Goal: Task Accomplishment & Management: Use online tool/utility

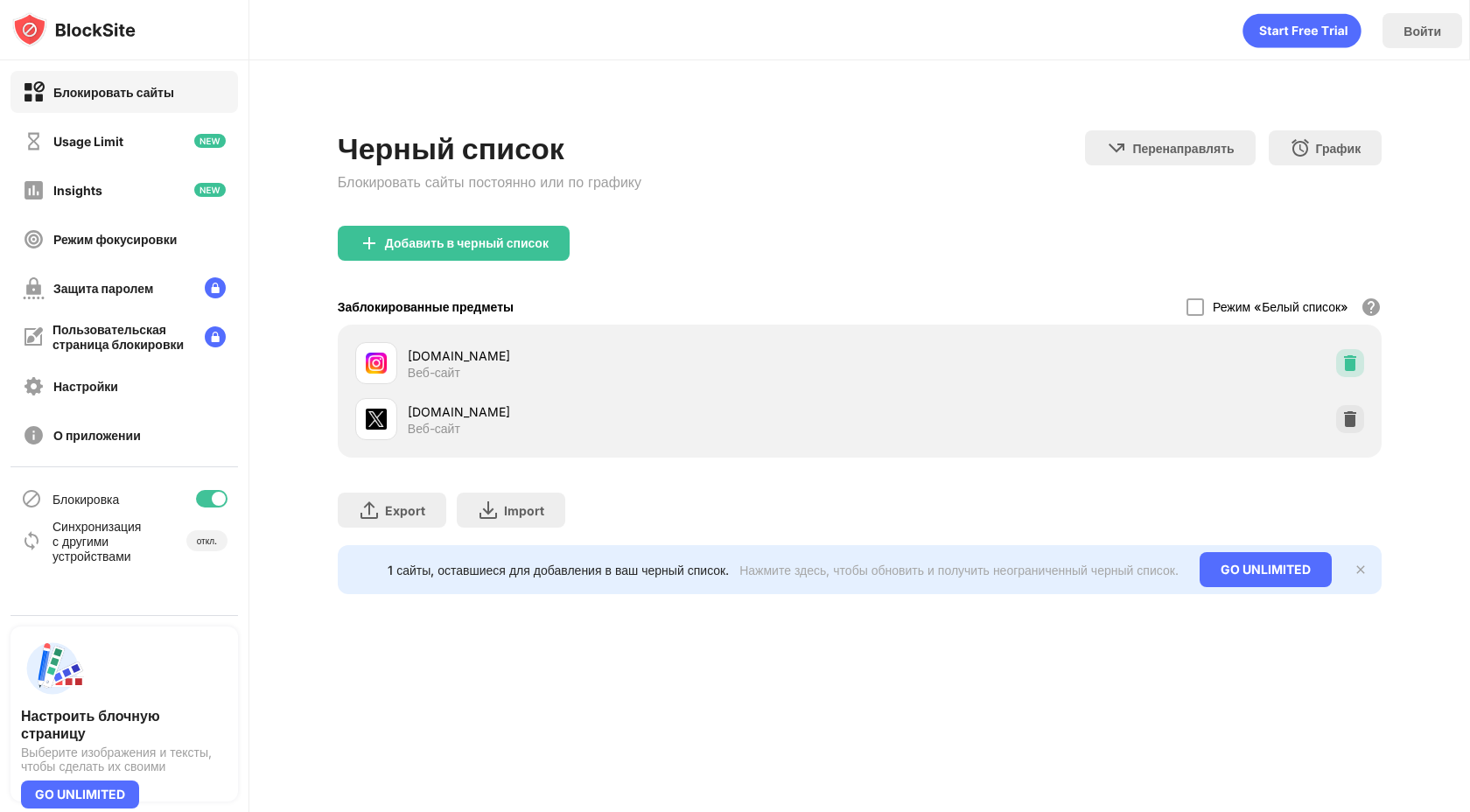
click at [1348, 360] on img at bounding box center [1349, 363] width 18 height 18
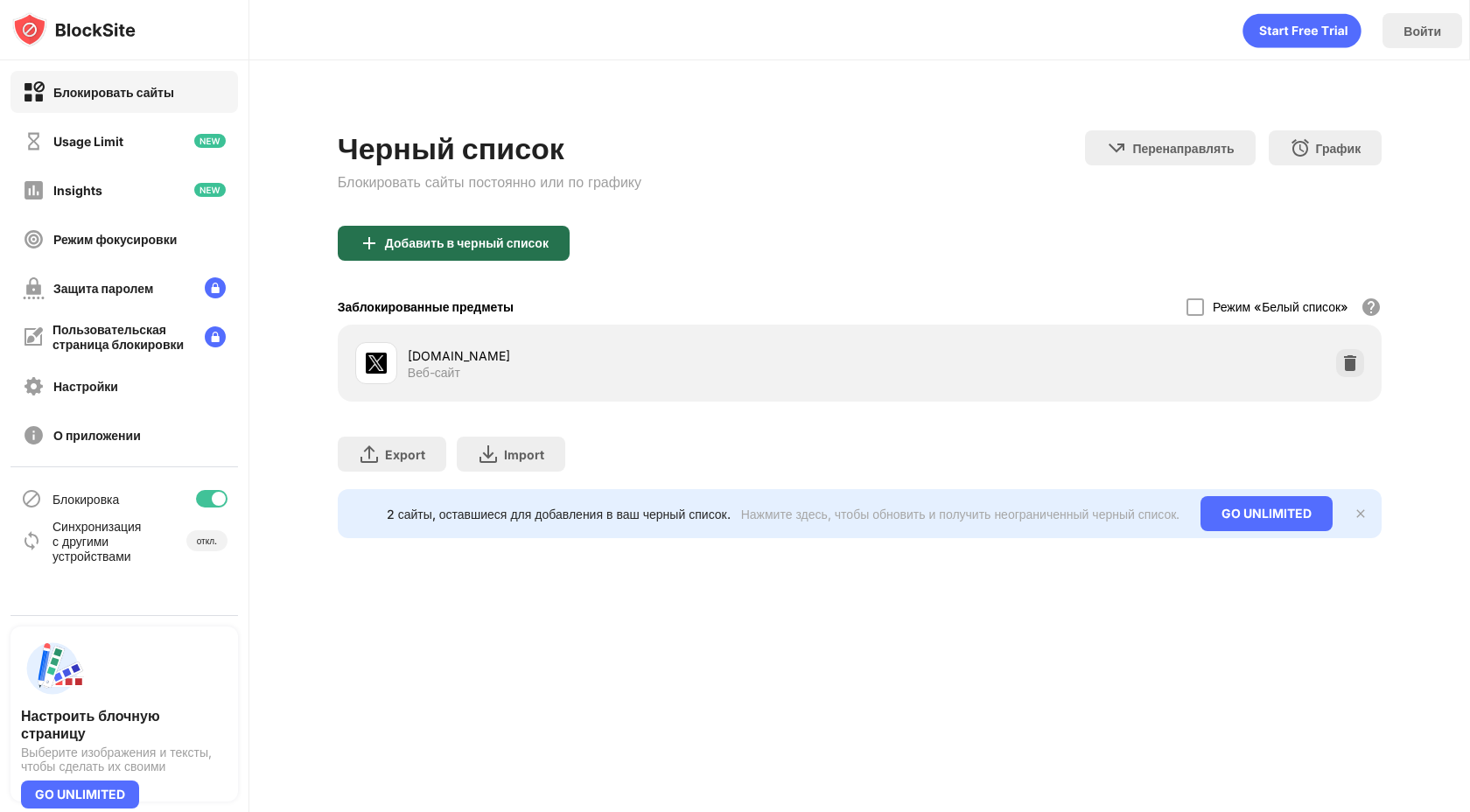
click at [458, 252] on div "Добавить в черный список" at bounding box center [454, 243] width 232 height 35
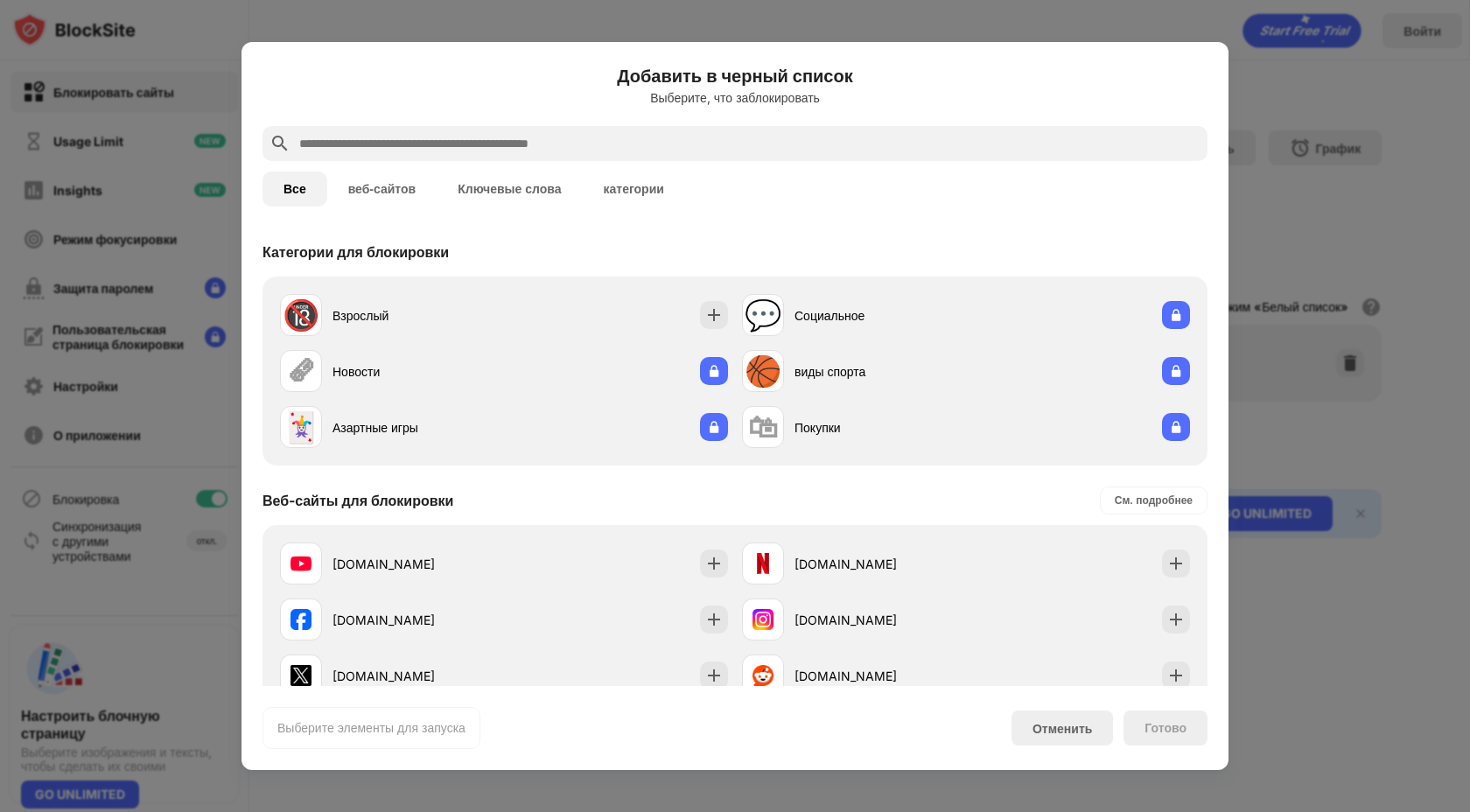
click at [416, 148] on input "text" at bounding box center [748, 143] width 903 height 21
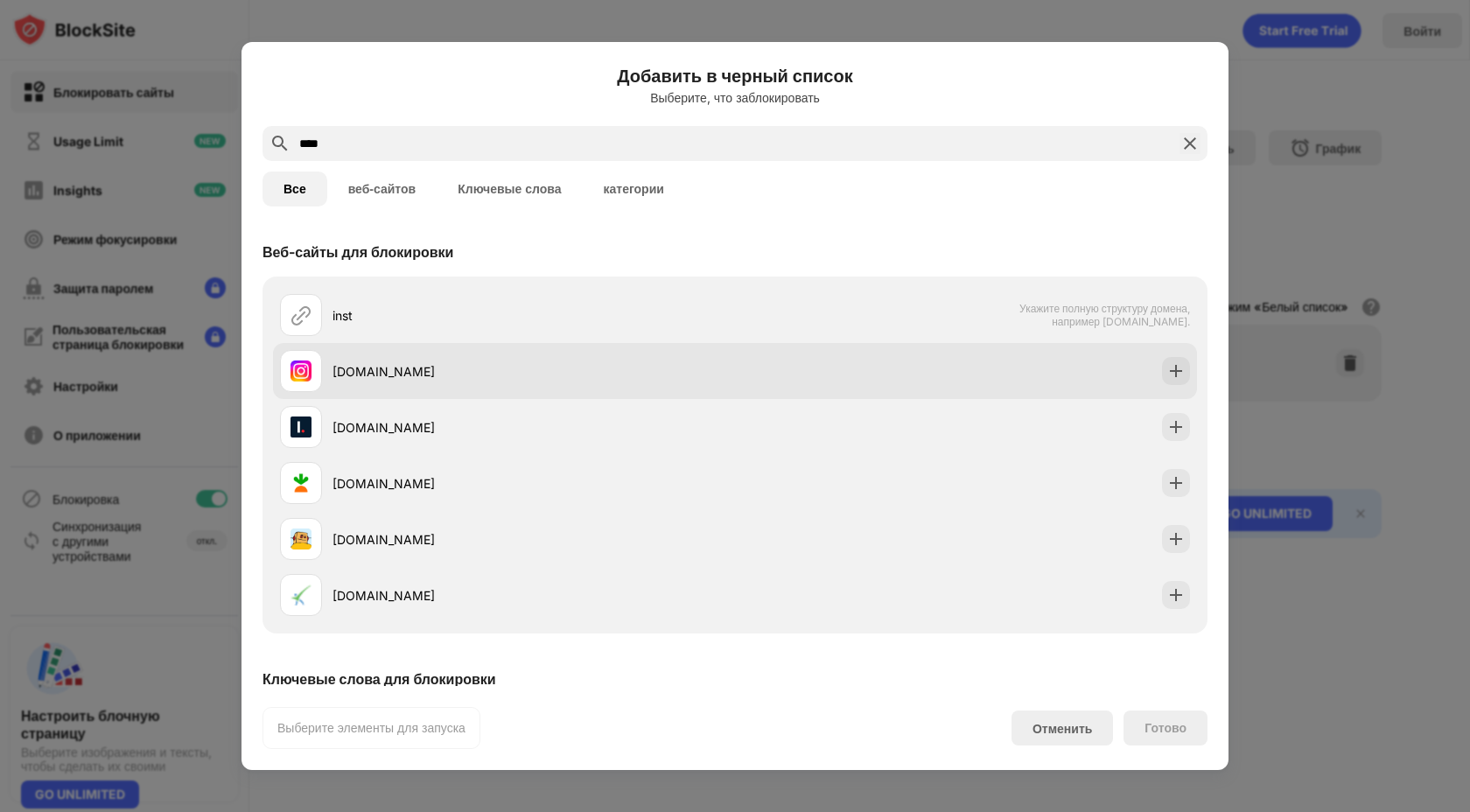
type input "****"
click at [445, 367] on div "[DOMAIN_NAME]" at bounding box center [534, 371] width 403 height 19
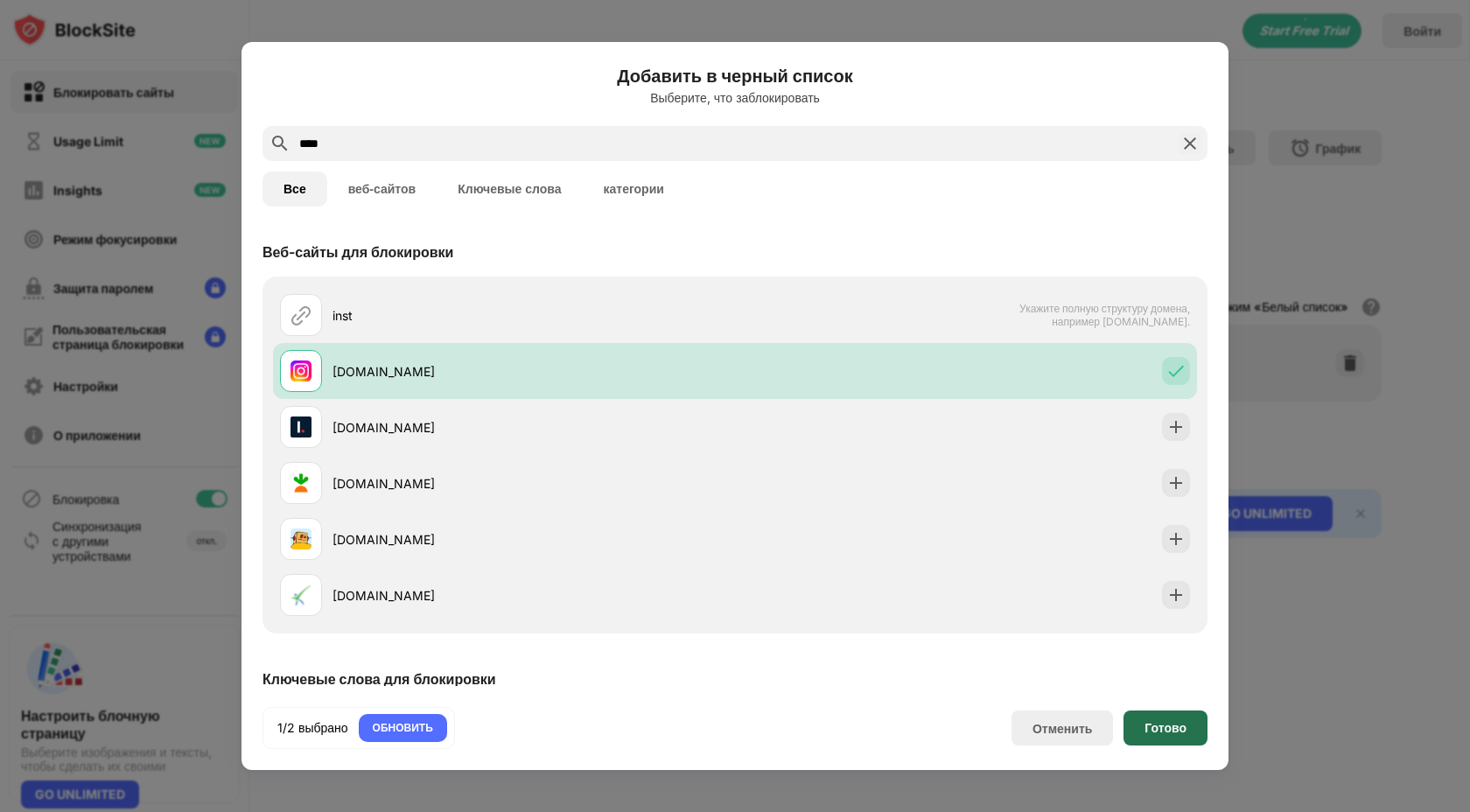
click at [1166, 730] on div "Готово" at bounding box center [1165, 728] width 42 height 14
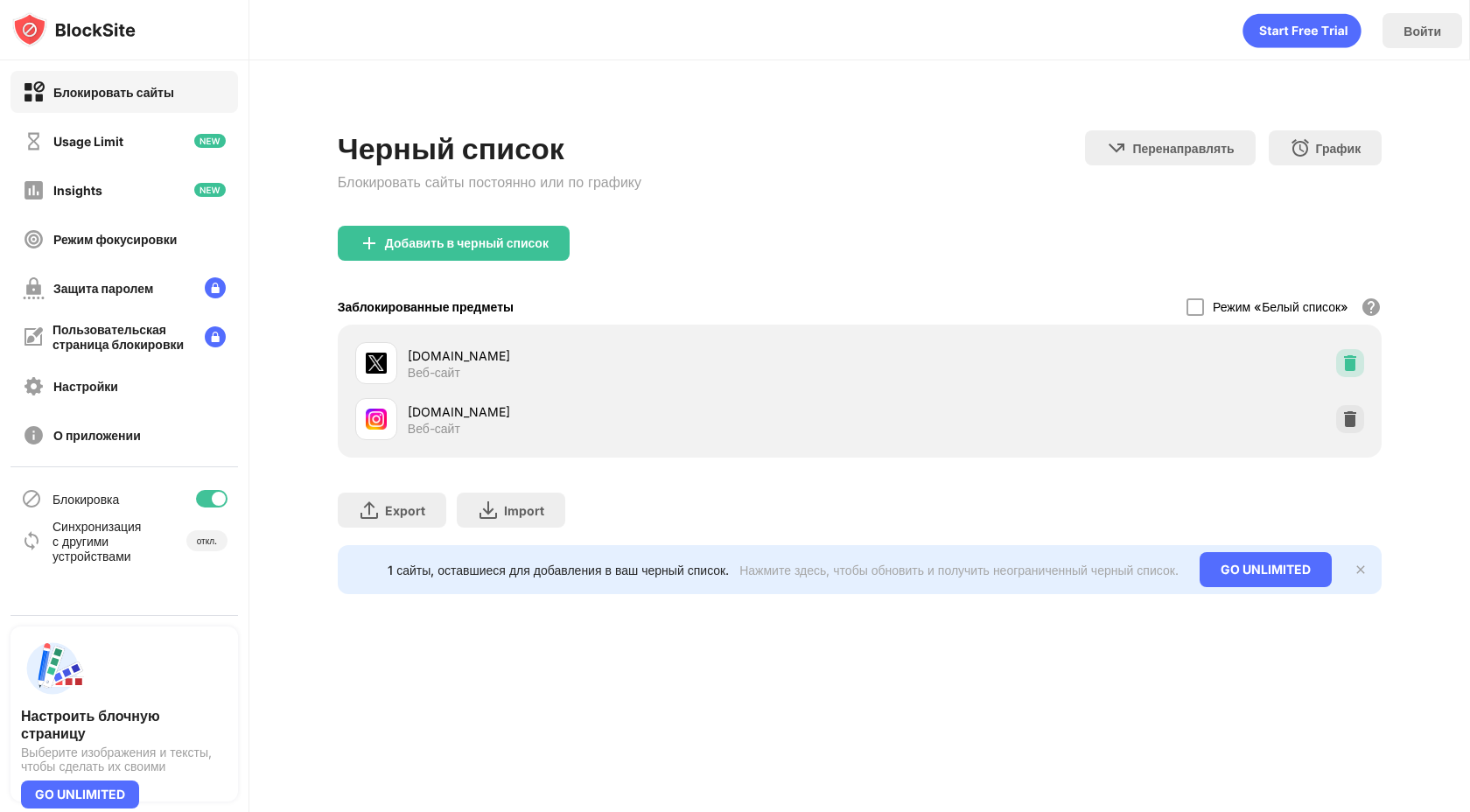
click at [1346, 365] on img at bounding box center [1349, 363] width 18 height 18
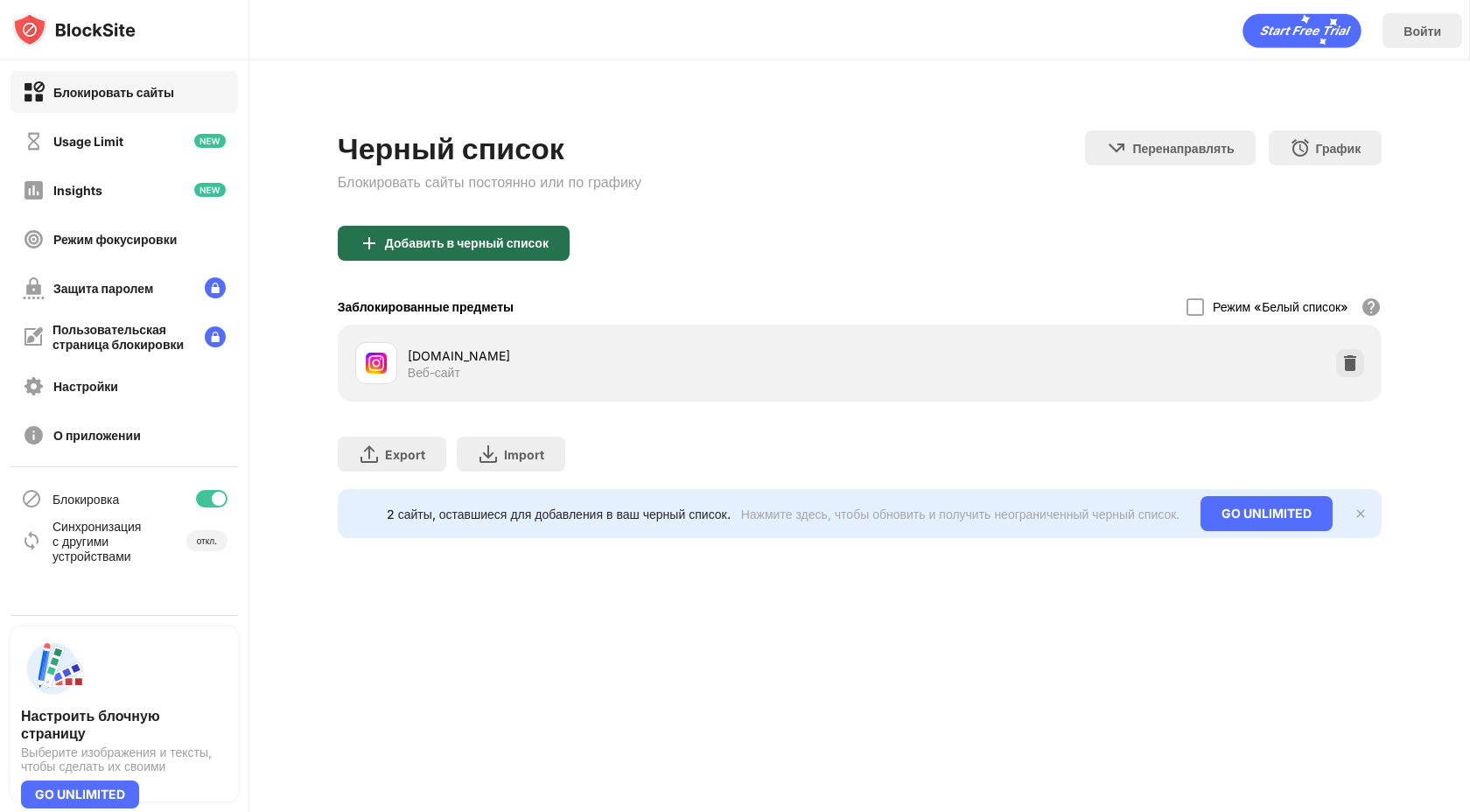
click at [497, 239] on div "Добавить в черный список" at bounding box center [467, 242] width 163 height 14
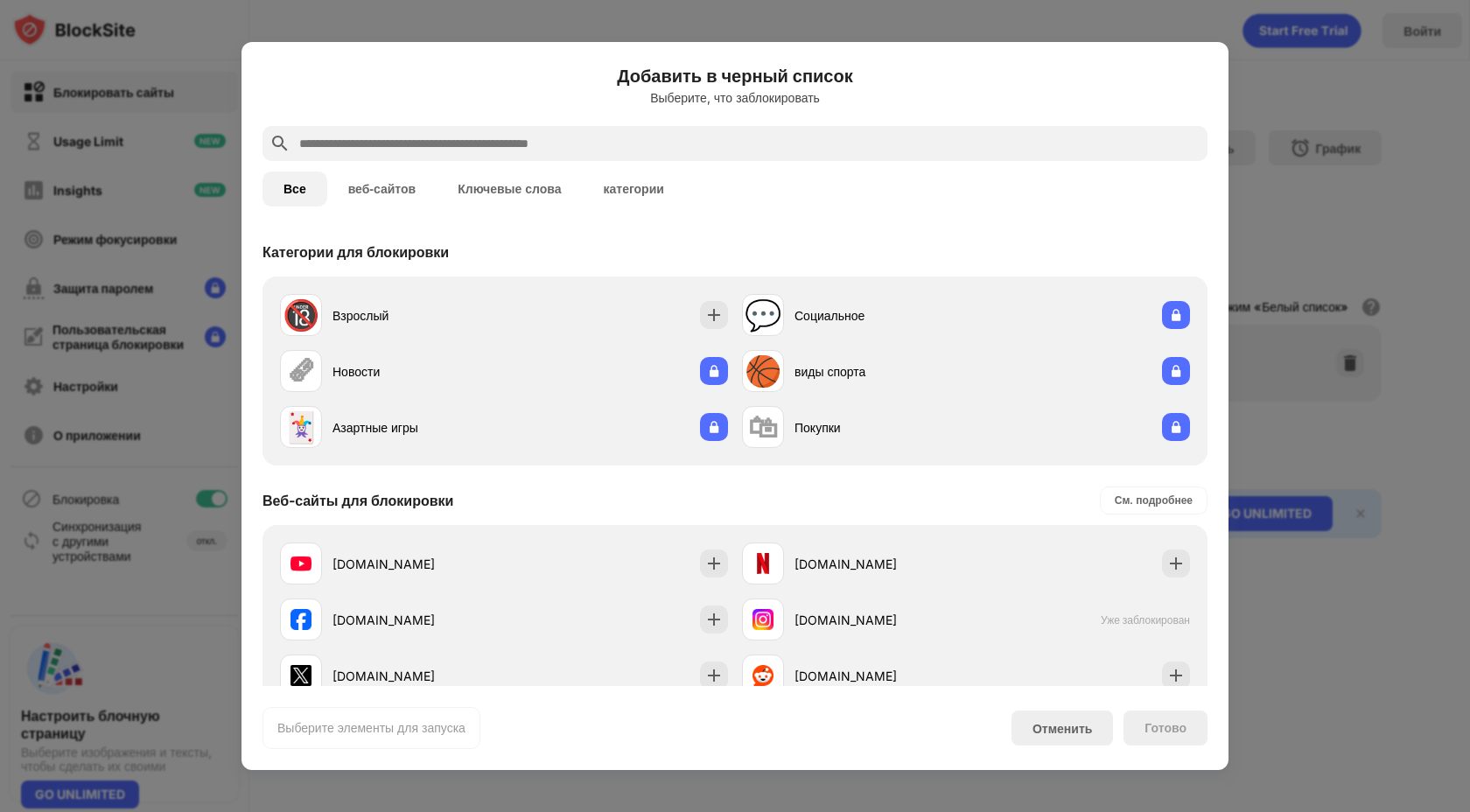
click at [452, 130] on div at bounding box center [735, 144] width 945 height 35
click at [463, 152] on input "text" at bounding box center [748, 143] width 903 height 21
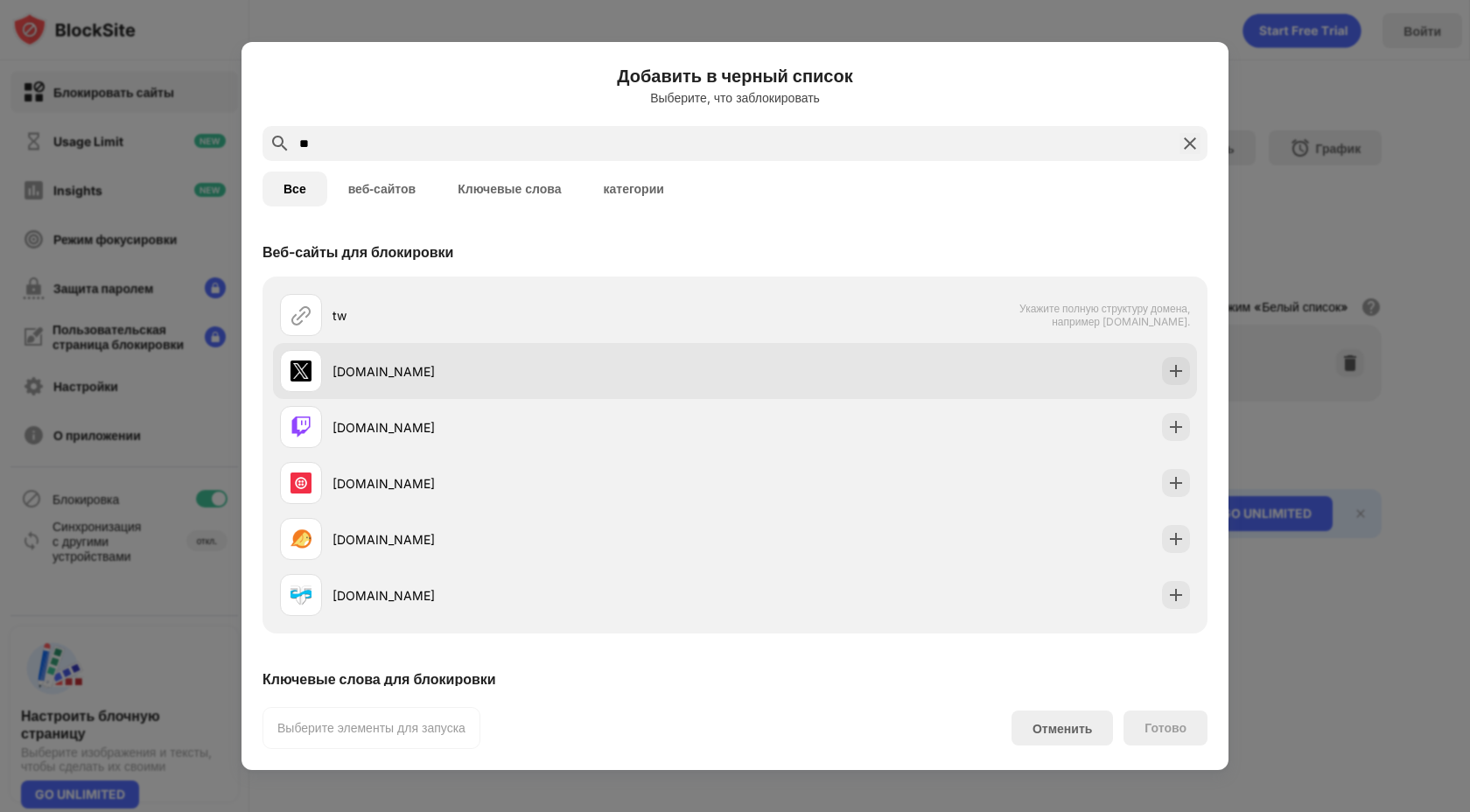
type input "**"
click at [355, 368] on div "[DOMAIN_NAME]" at bounding box center [534, 371] width 403 height 19
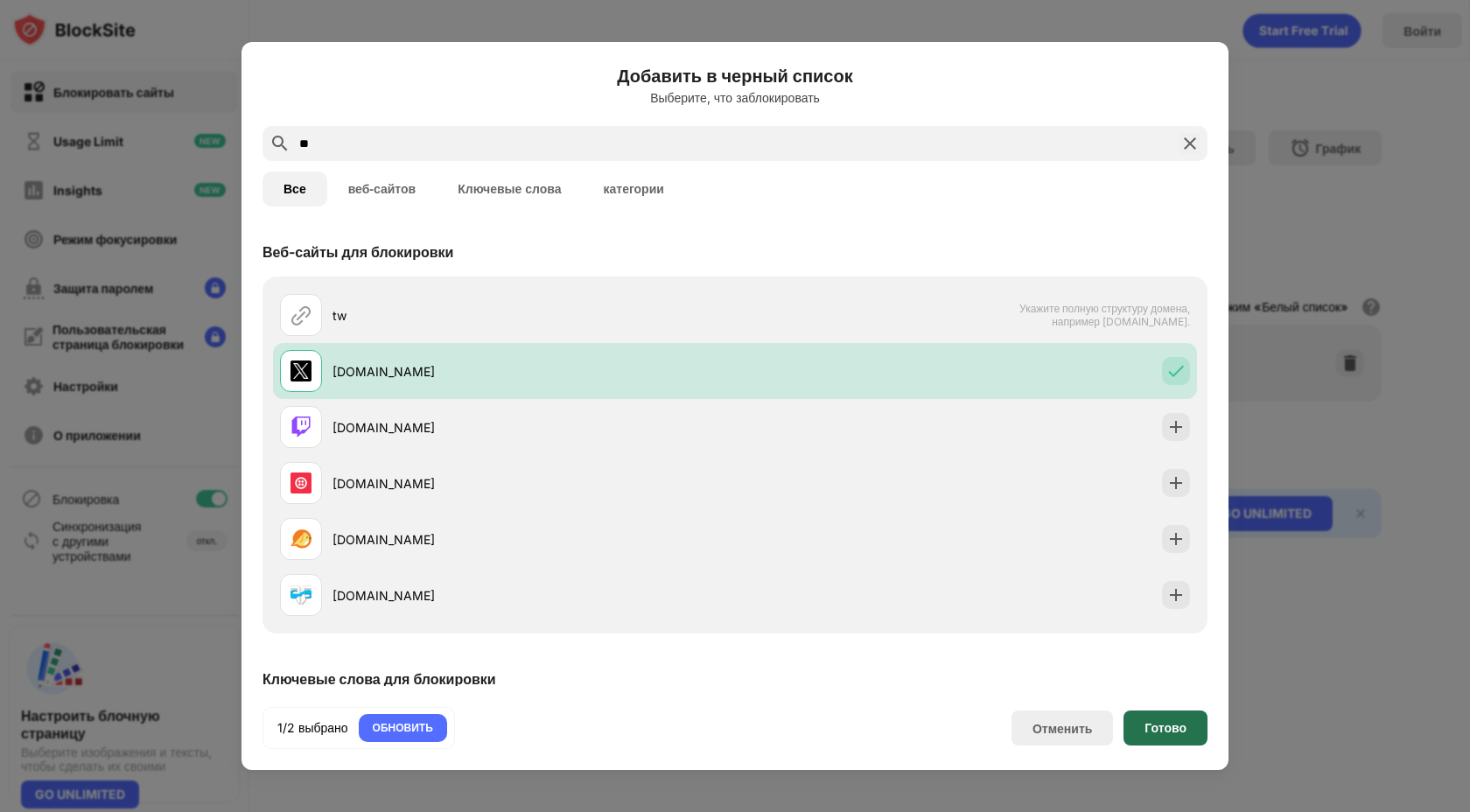
click at [1174, 721] on div "Готово" at bounding box center [1165, 728] width 42 height 14
